Goal: Information Seeking & Learning: Learn about a topic

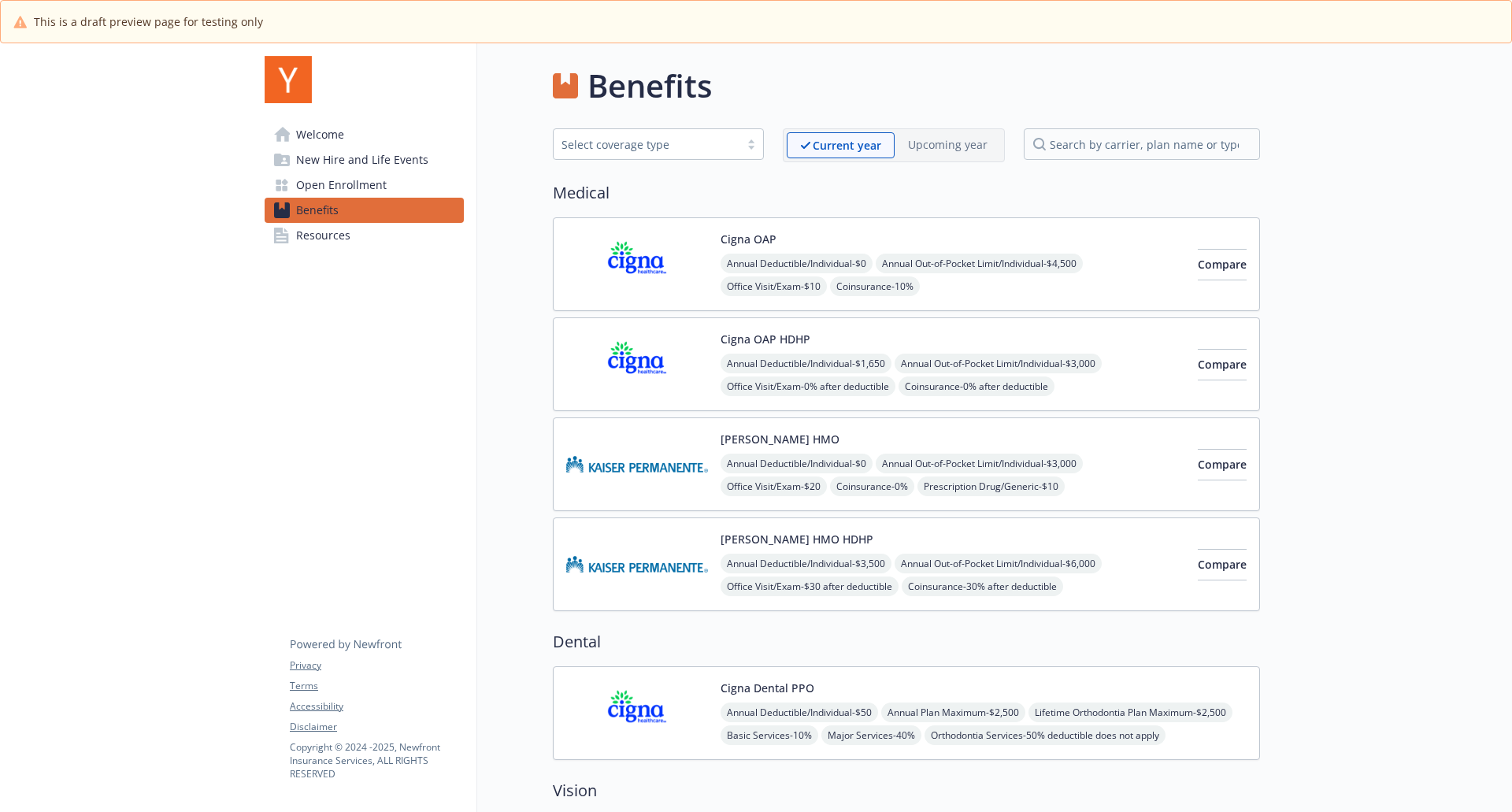
click at [645, 358] on img at bounding box center [637, 364] width 142 height 67
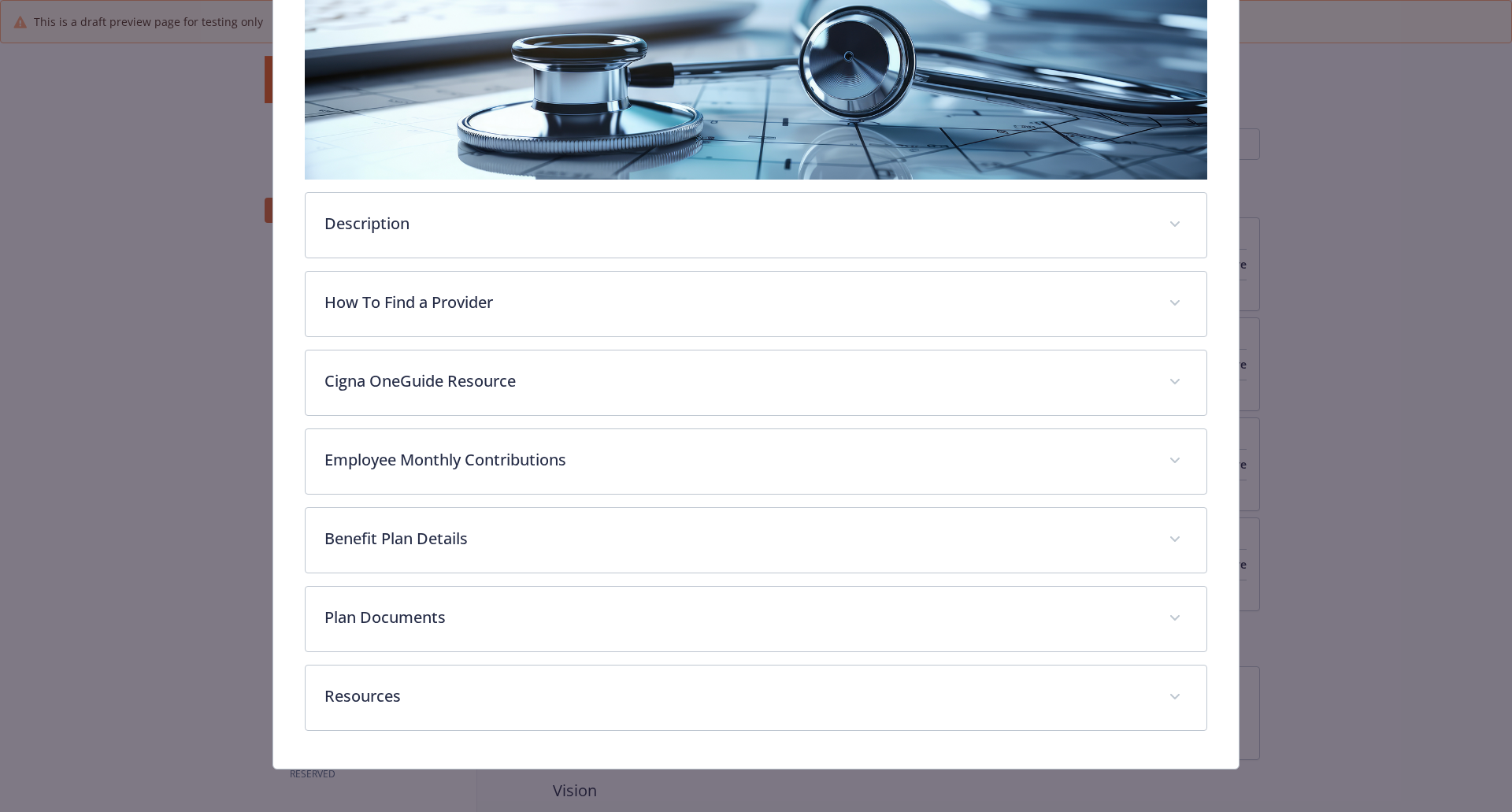
scroll to position [275, 0]
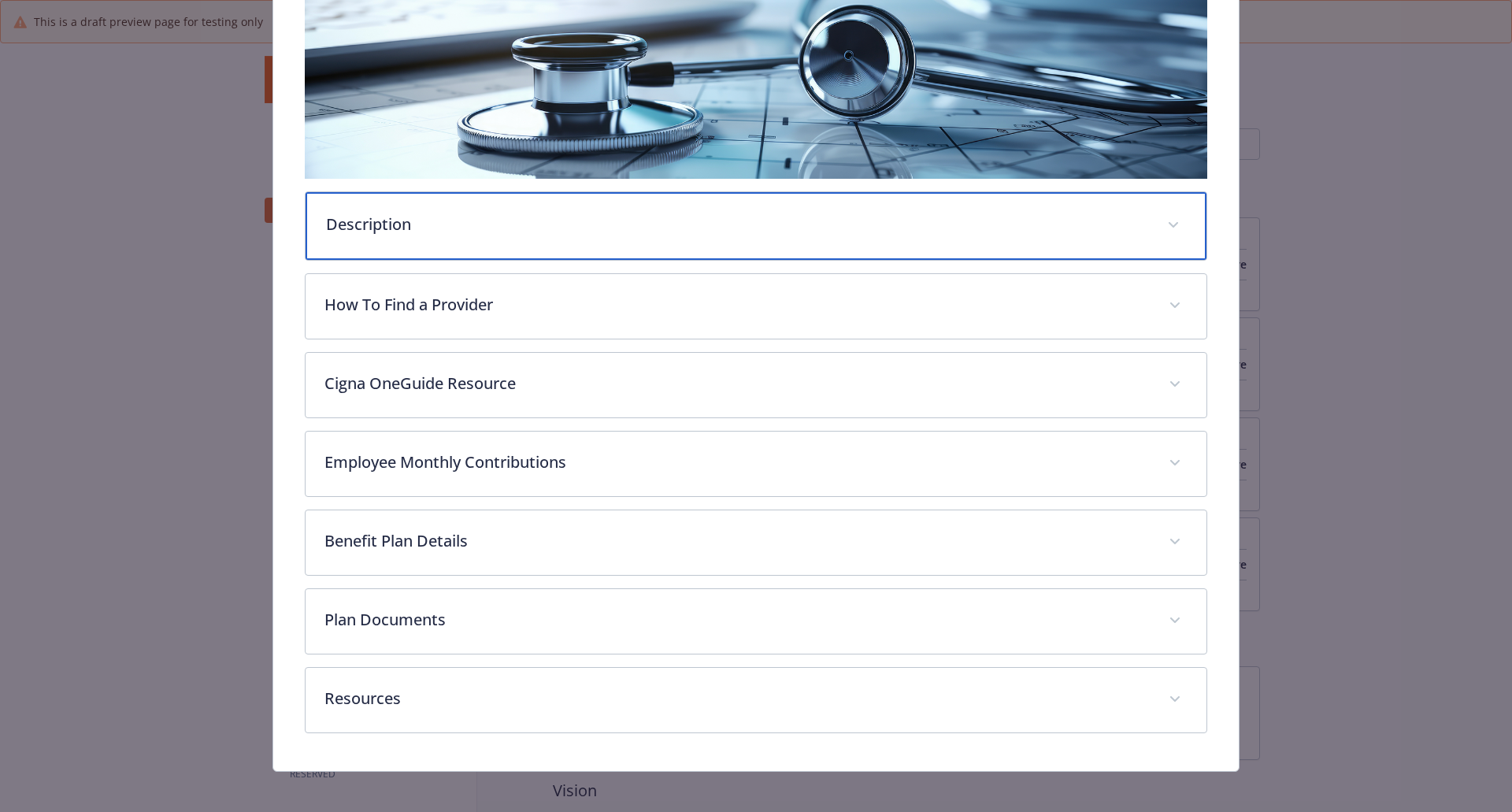
click at [512, 230] on p "Description" at bounding box center [737, 224] width 823 height 24
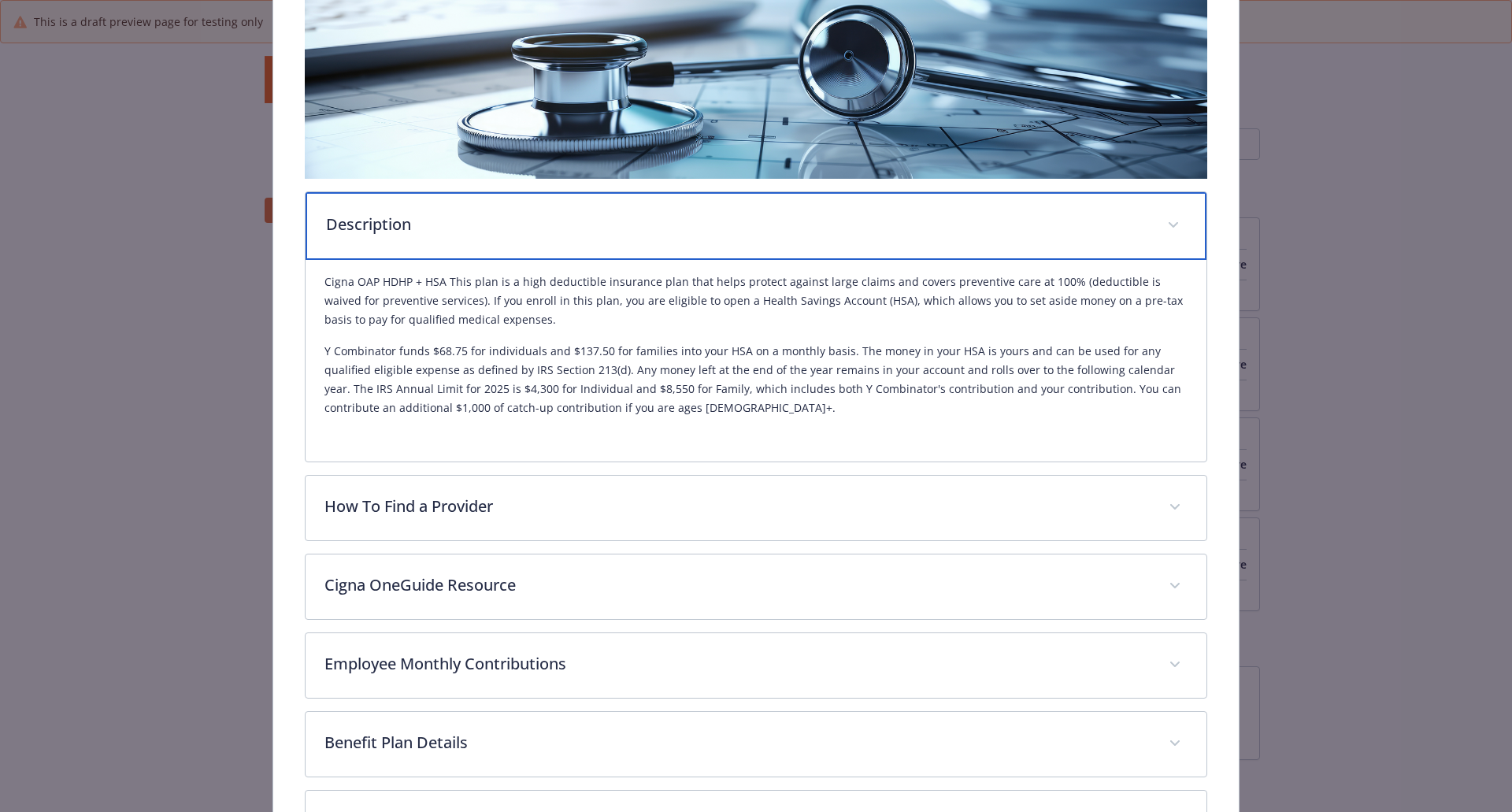
click at [512, 230] on p "Description" at bounding box center [737, 224] width 823 height 24
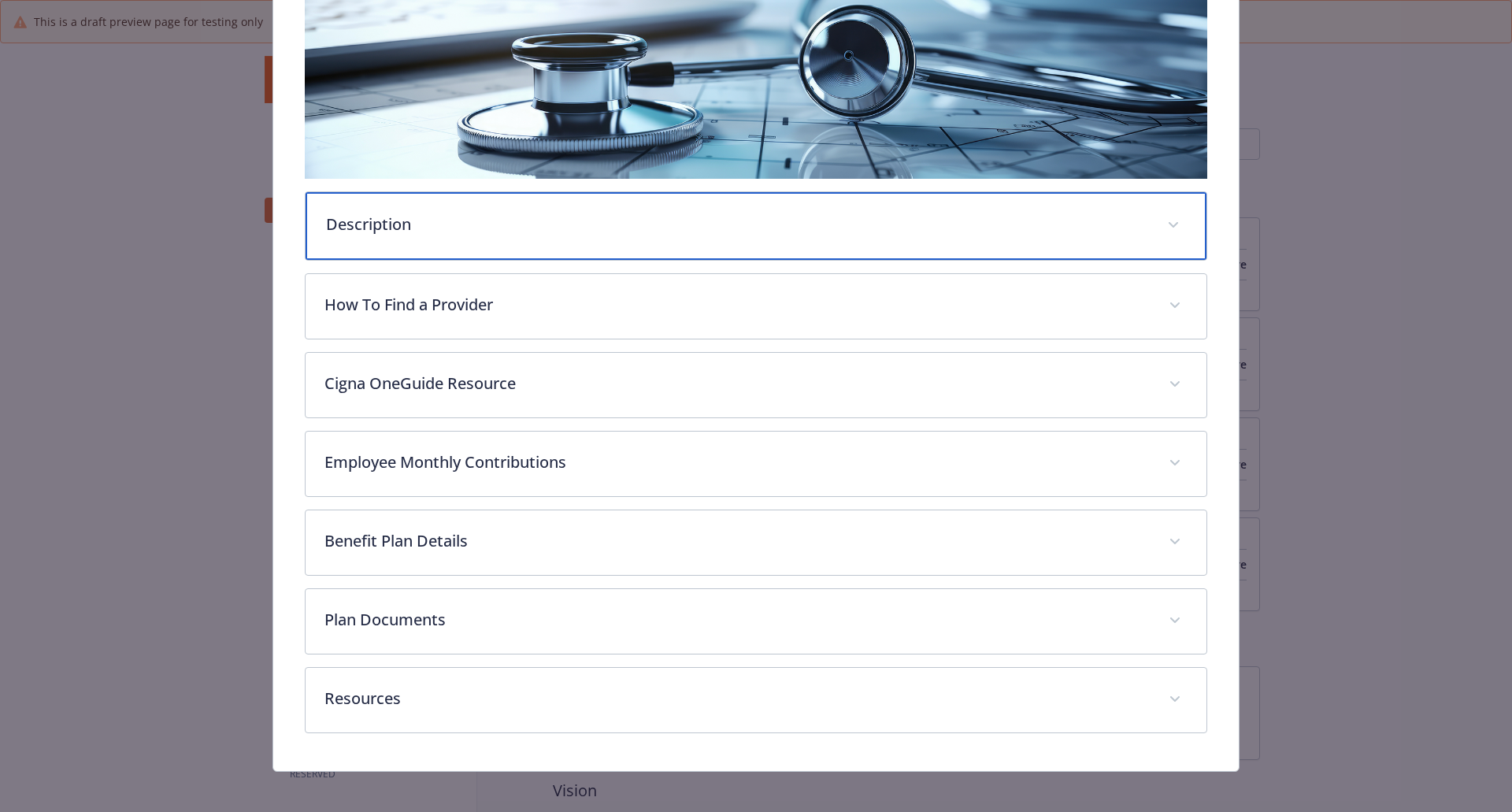
click at [521, 236] on div "Description" at bounding box center [756, 225] width 901 height 68
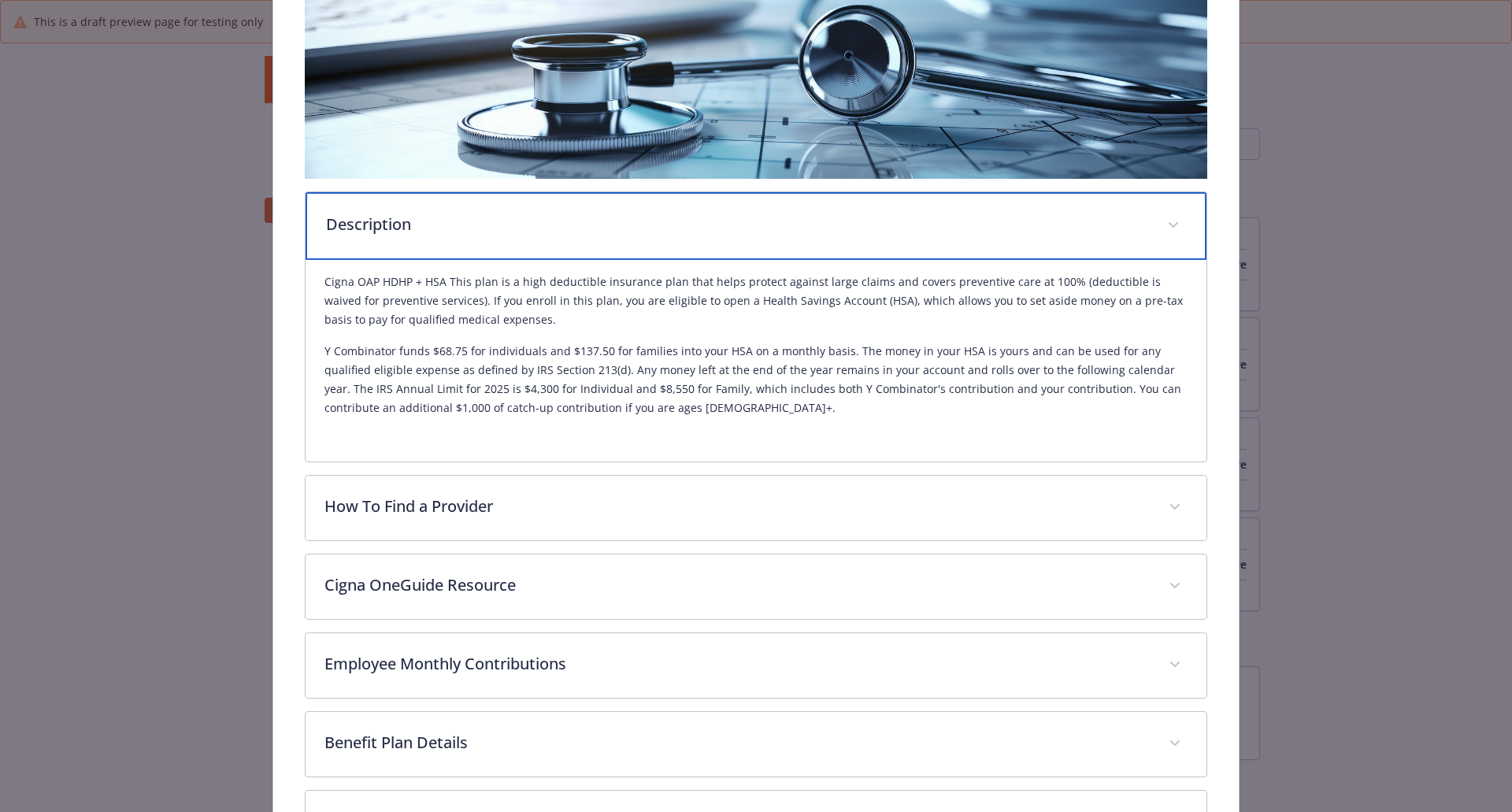
click at [521, 236] on div "Description" at bounding box center [756, 225] width 901 height 68
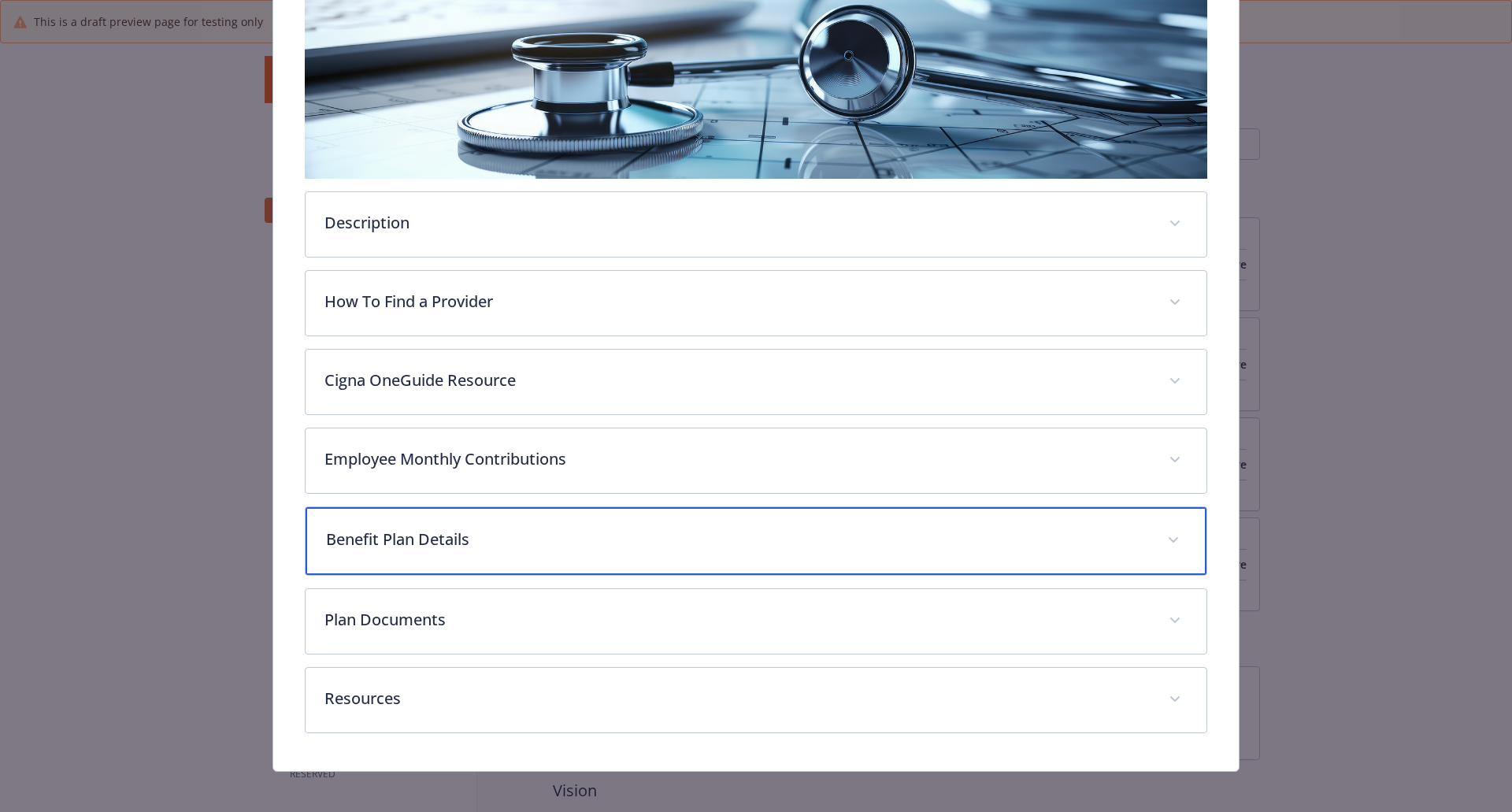
click at [514, 557] on div "Benefit Plan Details" at bounding box center [756, 541] width 901 height 68
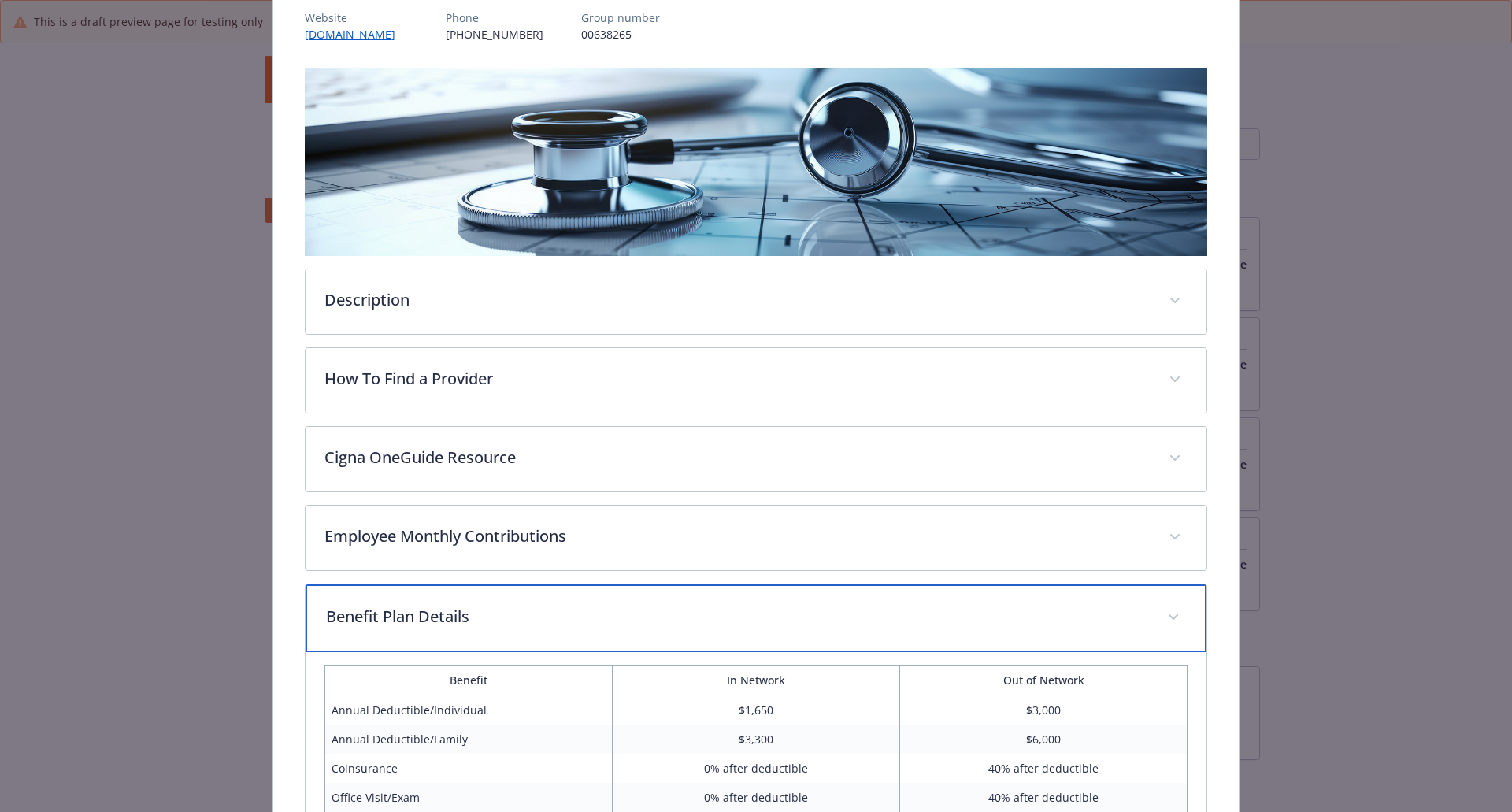
scroll to position [0, 0]
